Goal: Find specific page/section: Find specific page/section

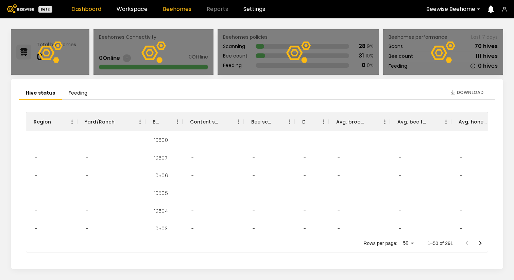
click at [181, 9] on link "Beehomes" at bounding box center [177, 8] width 29 height 5
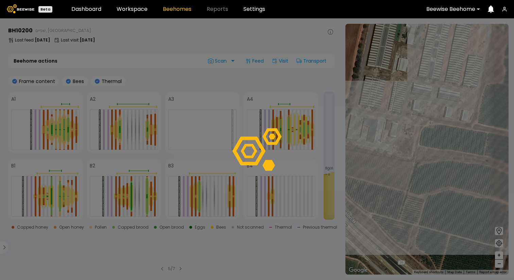
click at [289, 123] on div at bounding box center [257, 148] width 514 height 261
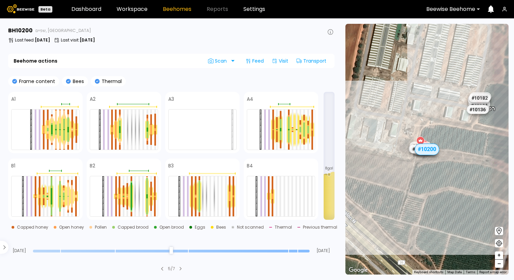
click at [289, 123] on div at bounding box center [289, 123] width 2 height 12
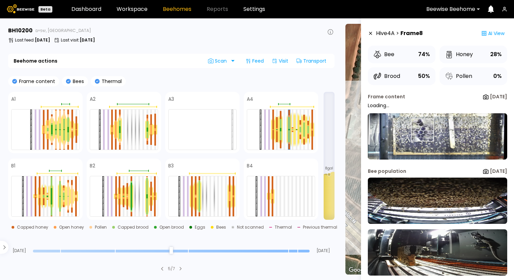
scroll to position [6, 0]
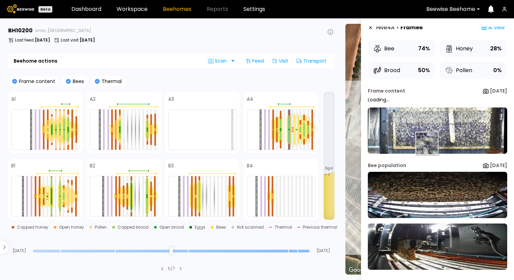
click at [430, 134] on img at bounding box center [437, 130] width 139 height 46
